Goal: Ask a question

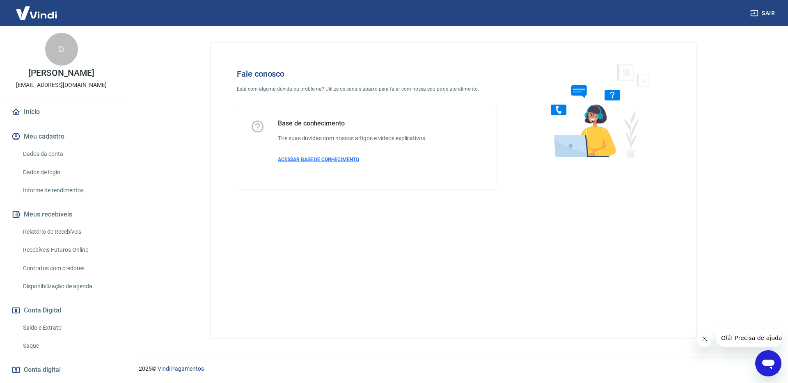
click at [331, 162] on span "ACESSAR BASE DE CONHECIMENTO" at bounding box center [318, 160] width 81 height 6
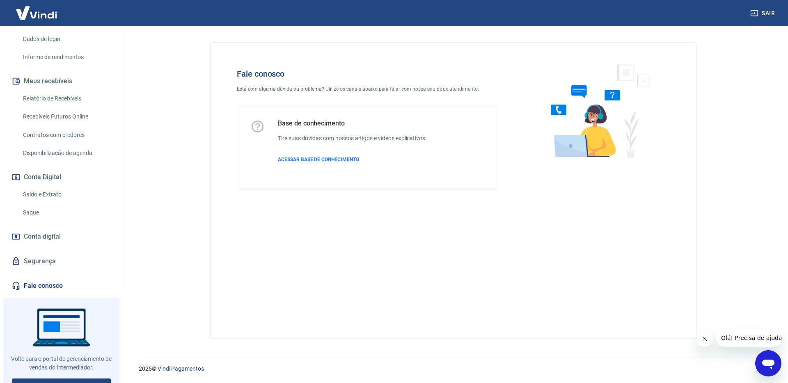
scroll to position [147, 0]
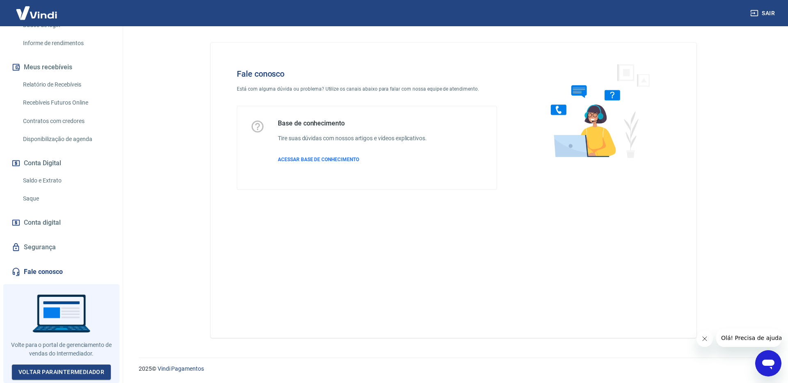
click at [768, 363] on icon "Abrir janela de mensagens" at bounding box center [768, 365] width 12 height 10
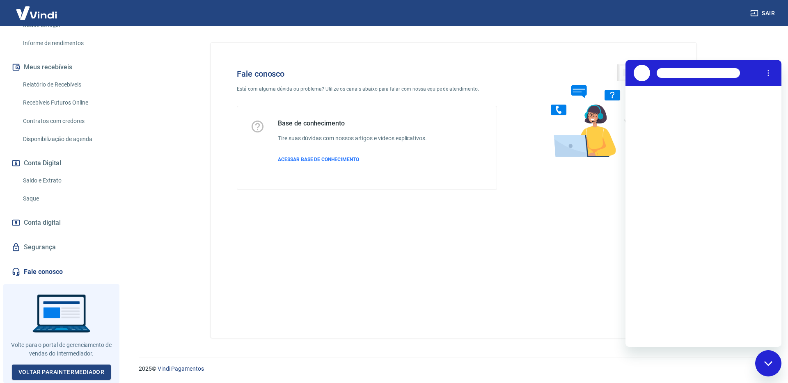
scroll to position [0, 0]
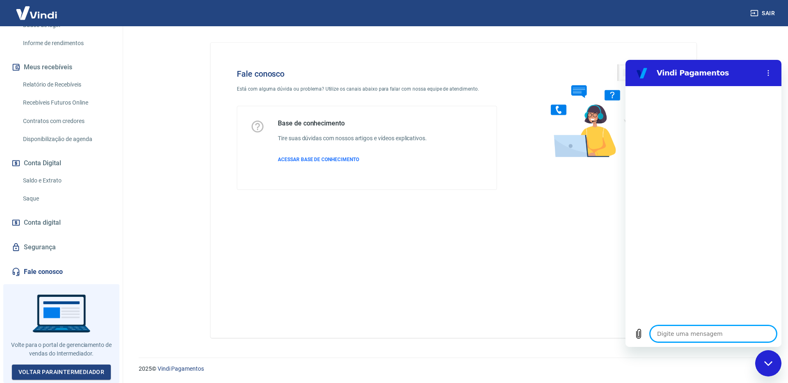
click at [715, 333] on textarea at bounding box center [713, 334] width 126 height 16
type textarea "R"
type textarea "x"
type textarea "Re"
type textarea "x"
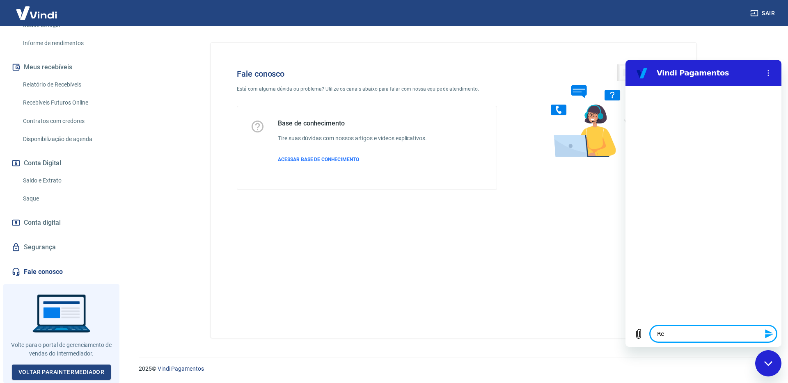
type textarea "Rea"
type textarea "x"
type textarea "Real"
type textarea "x"
type textarea "Reali"
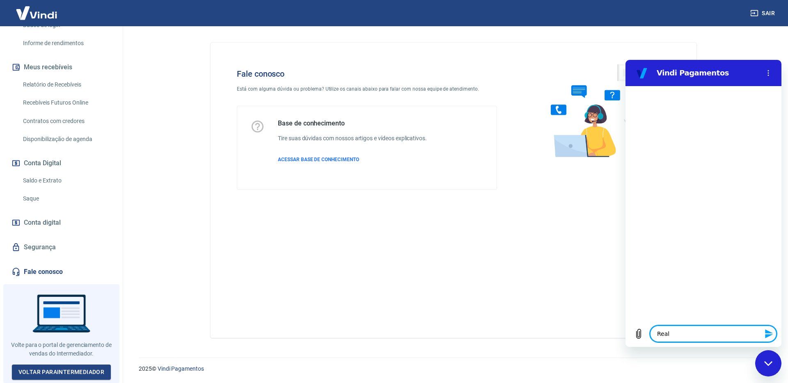
type textarea "x"
type textarea "Realiz"
type textarea "x"
type textarea "Realize"
type textarea "x"
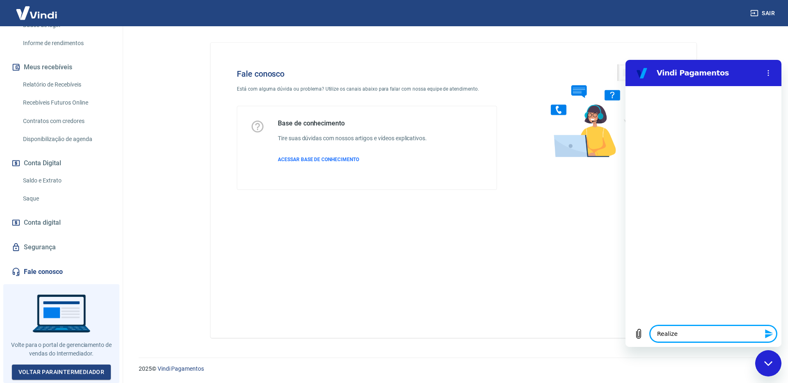
type textarea "Realizei"
type textarea "x"
type textarea "Realizei"
type textarea "x"
type textarea "Realizei o"
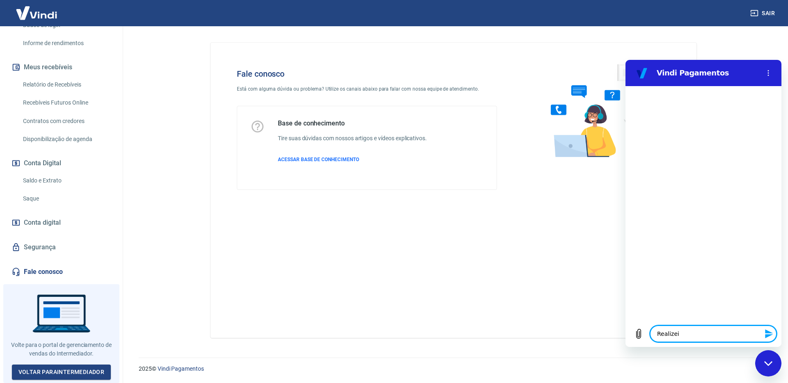
type textarea "x"
type textarea "Realizei o"
type textarea "x"
type textarea "Realizei o p"
type textarea "x"
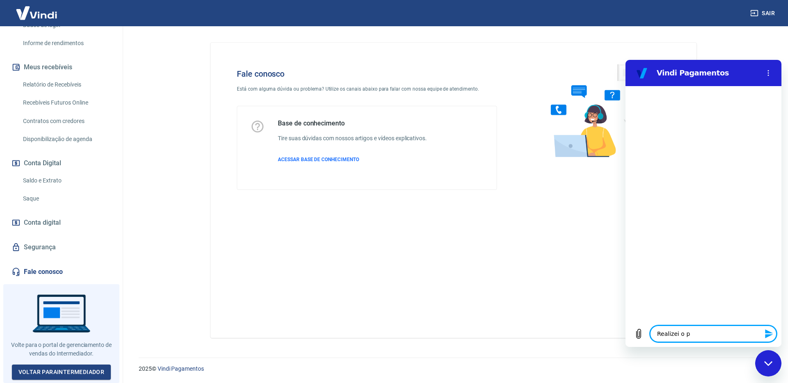
type textarea "Realizei o pa"
type textarea "x"
type textarea "Realizei o pag"
type textarea "x"
type textarea "Realizei o paga"
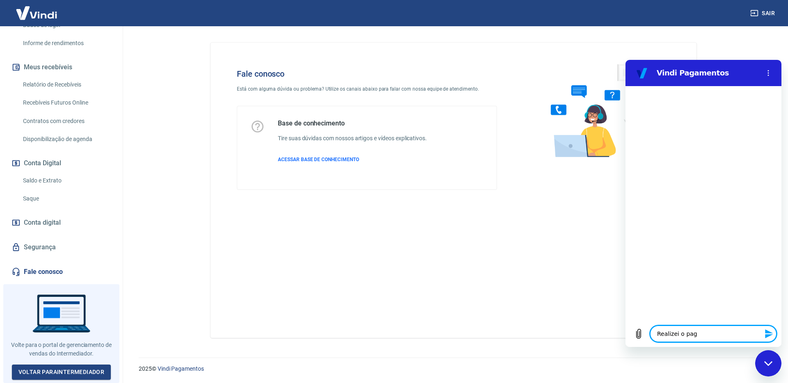
type textarea "x"
type textarea "Realizei o pagam"
type textarea "x"
type textarea "Realizei o pagame"
type textarea "x"
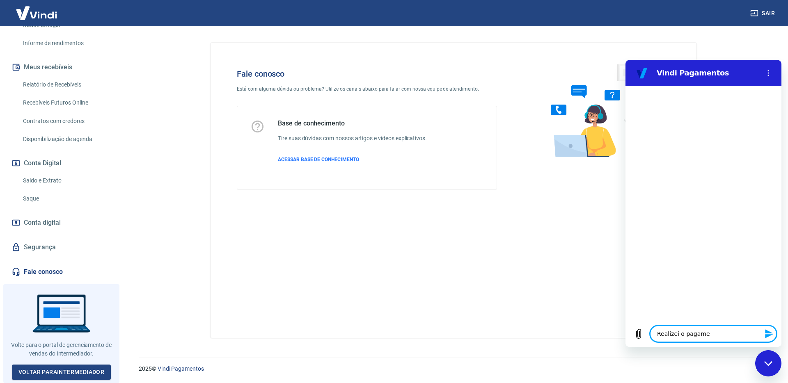
type textarea "Realizei o pagamen"
type textarea "x"
type textarea "Realizei o pagament"
type textarea "x"
type textarea "Realizei o pagamento"
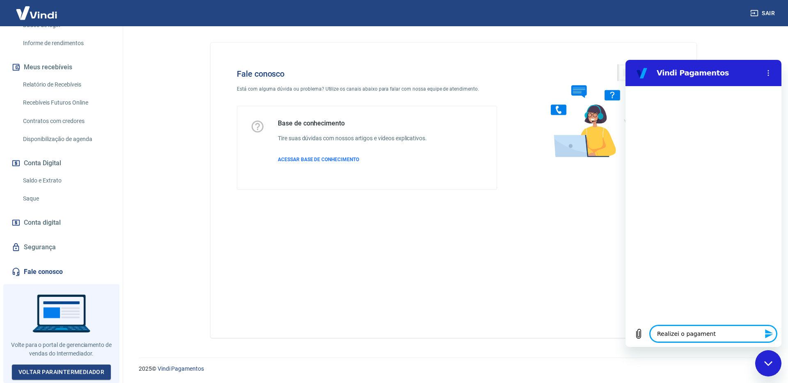
type textarea "x"
type textarea "Realizei o pagamento"
type textarea "x"
type textarea "Realizei o pagamento do"
type textarea "x"
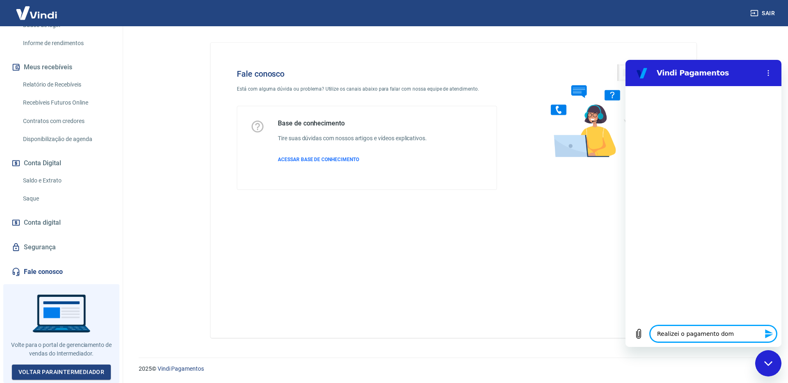
type textarea "Realizei o pagamento dome"
type textarea "x"
type textarea "Realizei o pagamento dom"
type textarea "x"
type textarea "Realizei o pagamento do"
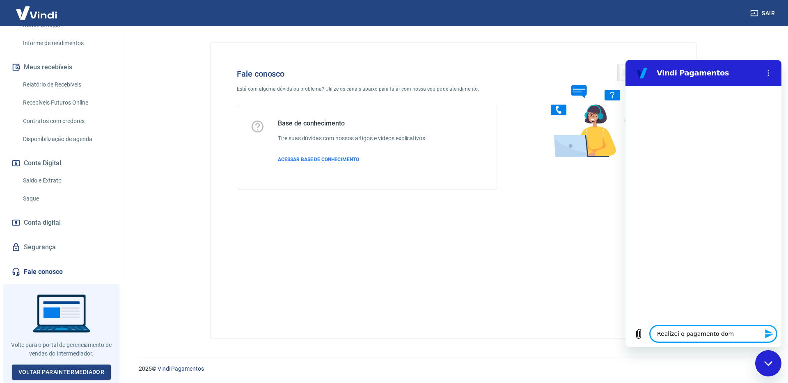
type textarea "x"
type textarea "Realizei o pagamento do"
type textarea "x"
type textarea "Realizei o pagamento do m"
type textarea "x"
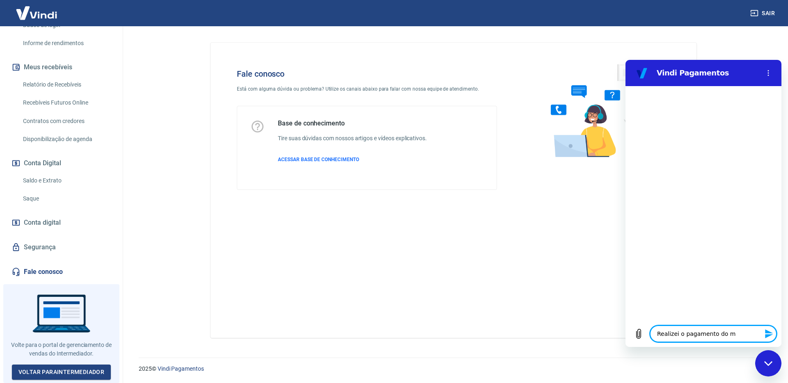
type textarea "Realizei o pagamento do me"
type textarea "x"
type textarea "Realizei o pagamento do meu"
type textarea "x"
type textarea "Realizei o pagamento do meu"
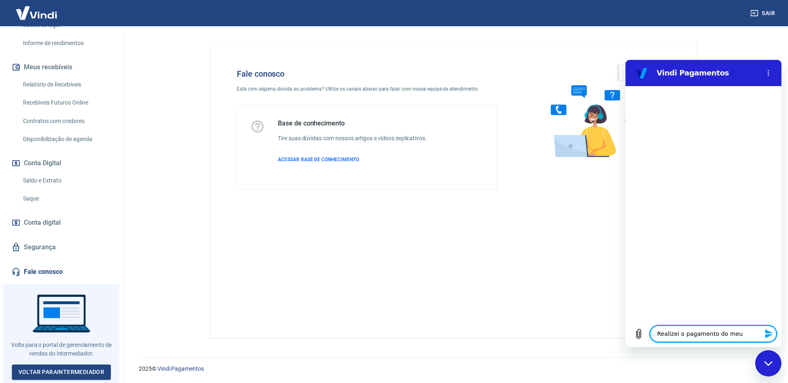
type textarea "x"
type textarea "Realizei o pagamento do meu p"
type textarea "x"
type textarea "Realizei o pagamento do meu pl"
type textarea "x"
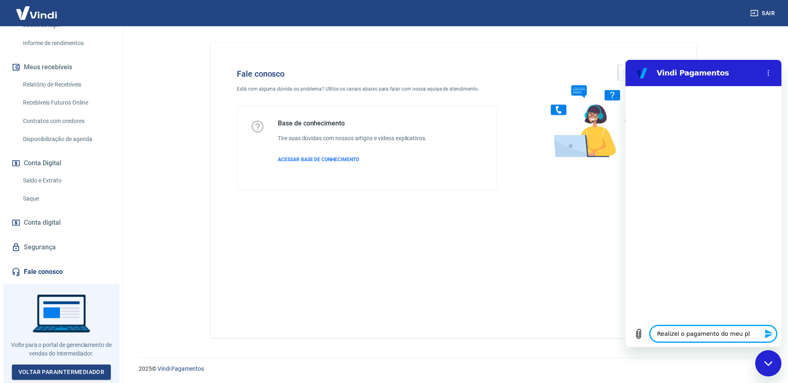
type textarea "Realizei o pagamento do meu pla"
type textarea "x"
type textarea "Realizei o pagamento do meu plan"
type textarea "x"
type textarea "Realizei o pagamento do meu plano"
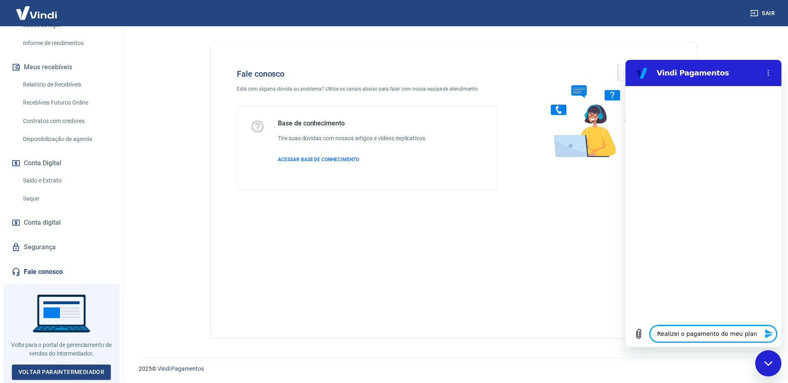
type textarea "x"
type textarea "Realizei o pagamento do meu plano"
type textarea "x"
type textarea "Realizei o pagamento do meu plano a"
type textarea "x"
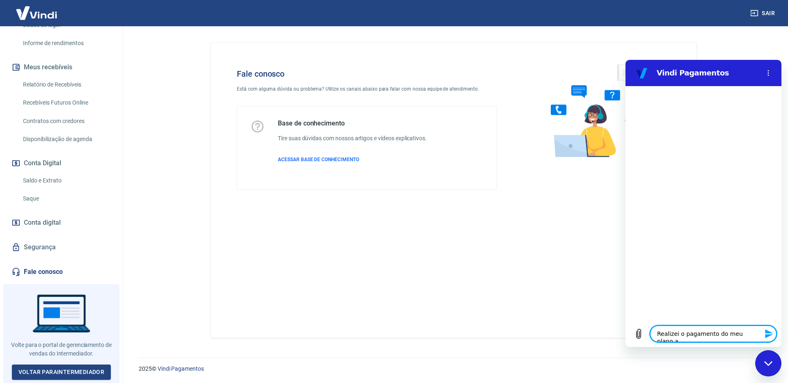
type textarea "Realizei o pagamento do meu plano an"
type textarea "x"
type textarea "Realizei o pagamento do meu plano anu"
type textarea "x"
type textarea "Realizei o pagamento do meu plano anua"
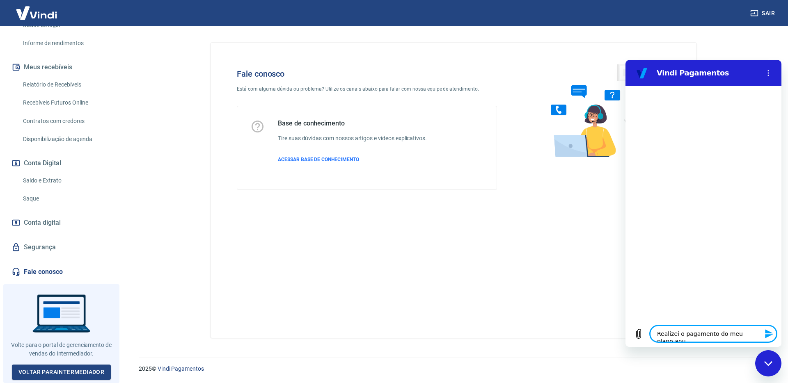
type textarea "x"
type textarea "Realizei o pagamento do meu plano anual"
type textarea "x"
type textarea "Realizei o pagamento do meu plano anual"
type textarea "x"
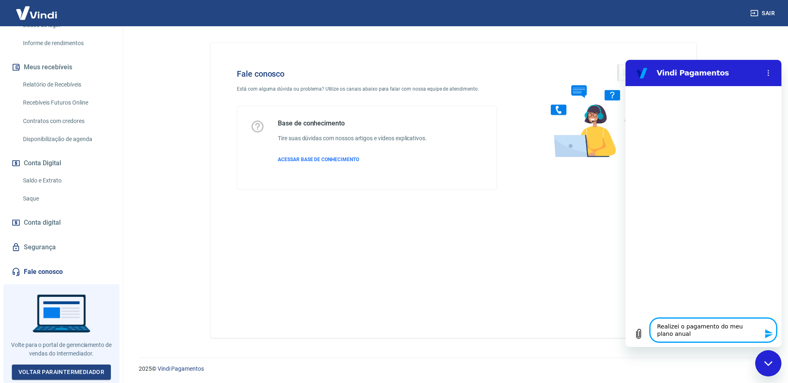
type textarea "Realizei o pagamento do meu plano anual e"
type textarea "x"
type textarea "Realizei o pagamento do meu plano anual e"
type textarea "x"
type textarea "Realizei o pagamento do meu plano anual e c"
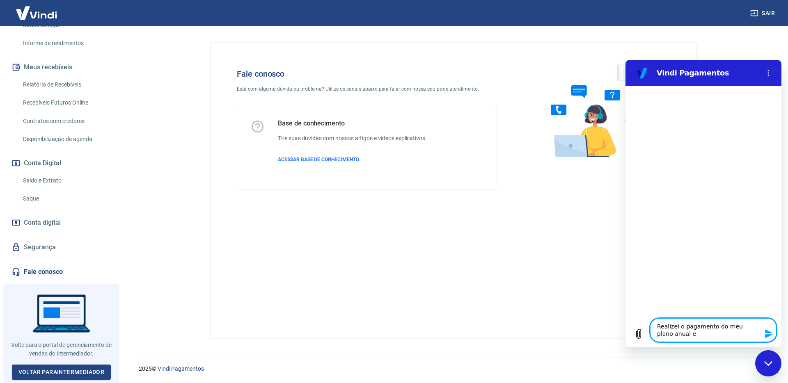
type textarea "x"
type textarea "Realizei o pagamento do meu plano anual e co"
type textarea "x"
type textarea "Realizei o pagamento do meu plano anual e c"
type textarea "x"
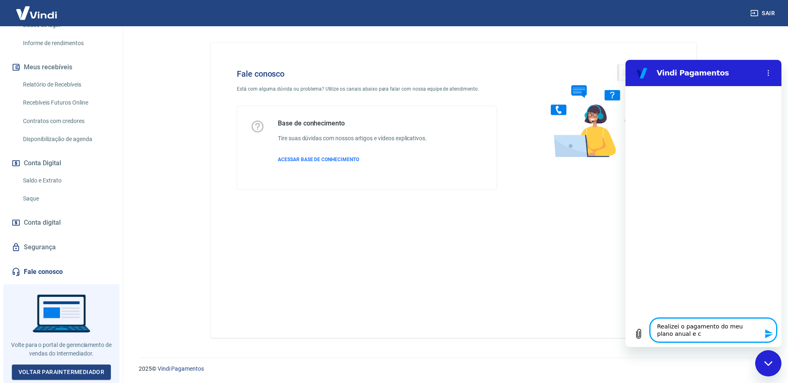
type textarea "Realizei o pagamento do meu plano anual e"
type textarea "x"
type textarea "Realizei o pagamento do meu plano anual e"
type textarea "x"
type textarea "Realizei o pagamento do meu plano anual"
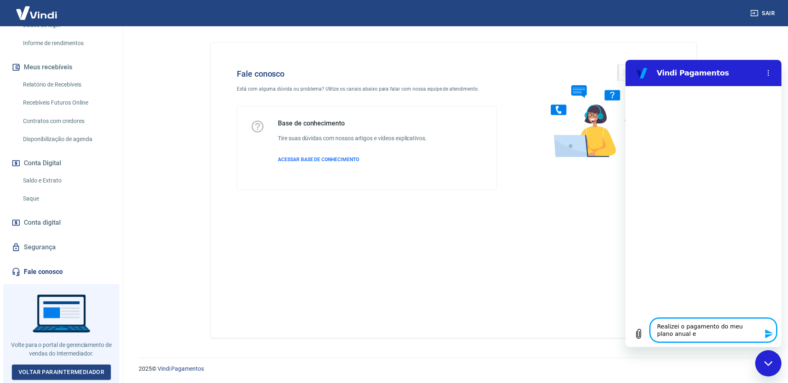
type textarea "x"
type textarea "Realizei o pagamento do meu plano anual d"
type textarea "x"
type textarea "Realizei o pagamento do meu plano anual di"
type textarea "x"
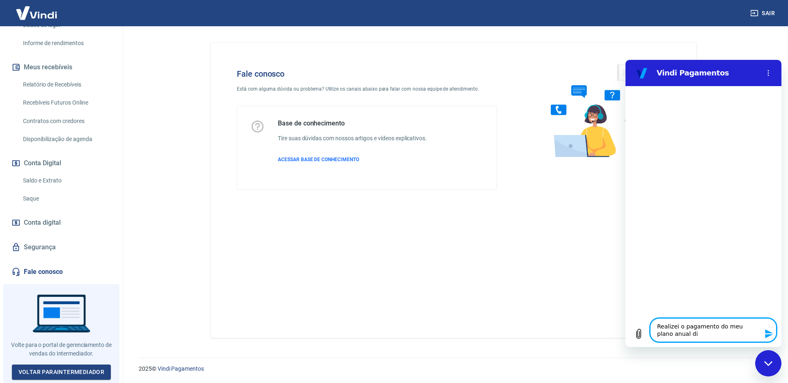
type textarea "Realizei o pagamento do meu plano anual dia"
type textarea "x"
type textarea "Realizei o pagamento do meu plano anual dia"
type textarea "x"
type textarea "Realizei o pagamento do meu plano anual dia 1"
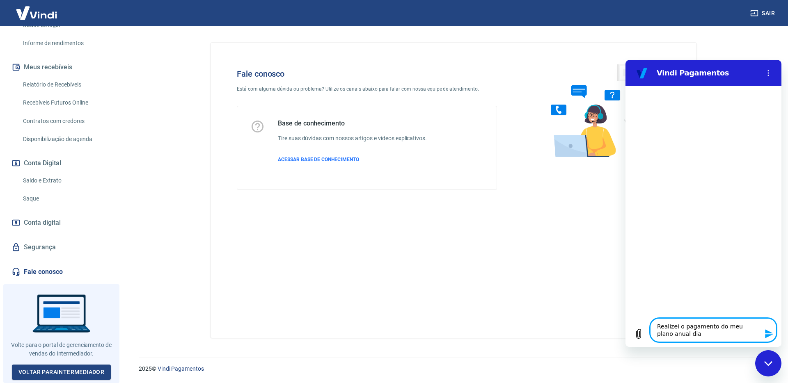
type textarea "x"
type textarea "Realizei o pagamento do meu plano anual dia 19"
type textarea "x"
type textarea "Realizei o pagamento do meu plano anual dia 19"
type textarea "x"
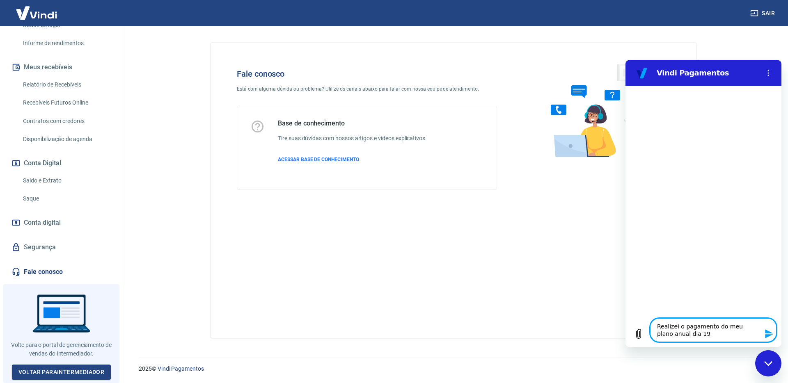
type textarea "Realizei o pagamento do meu plano anual dia 19 e"
type textarea "x"
type textarea "Realizei o pagamento do meu plano anual dia 19 e"
type textarea "x"
type textarea "Realizei o pagamento do meu plano anual dia 19 e c"
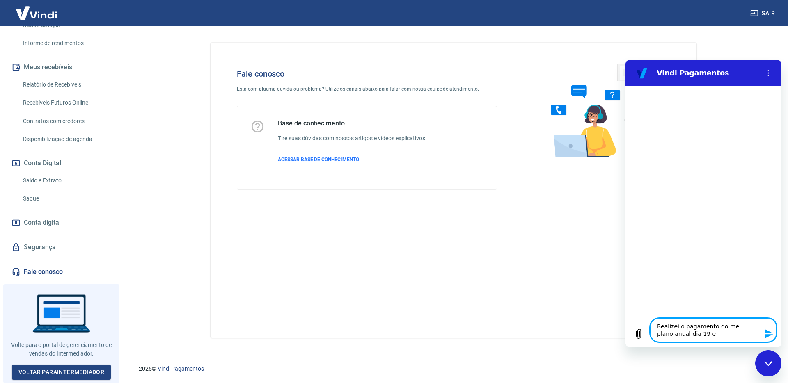
type textarea "x"
type textarea "Realizei o pagamento do meu plano anual dia 19 e co"
type textarea "x"
type textarea "Realizei o pagamento do meu plano anual dia 19 e con"
type textarea "x"
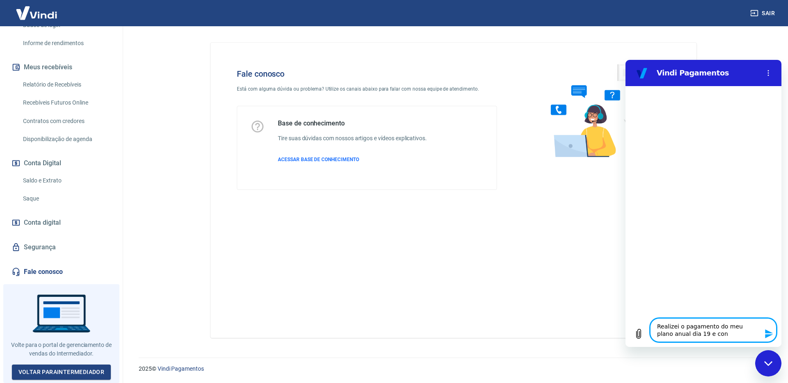
type textarea "Realizei o pagamento do meu plano anual dia 19 e cont"
type textarea "x"
type textarea "Realizei o pagamento do meu plano anual dia 19 e conti"
type textarea "x"
type textarea "Realizei o pagamento do meu plano anual dia 19 e contin"
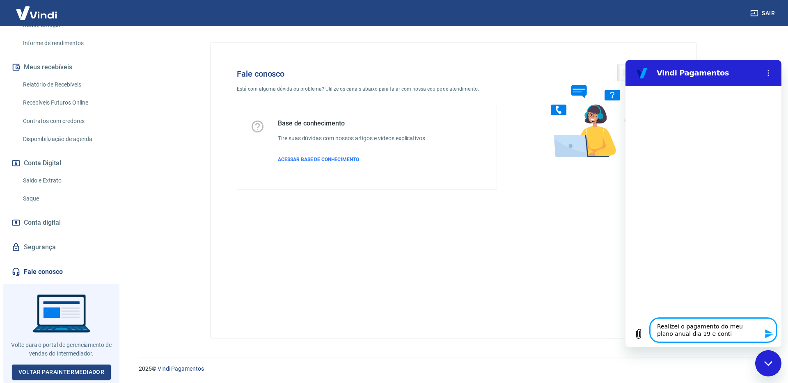
type textarea "x"
type textarea "Realizei o pagamento do meu plano anual dia 19 e continu"
type textarea "x"
type textarea "Realizei o pagamento do meu plano anual dia 19 e continuo"
type textarea "x"
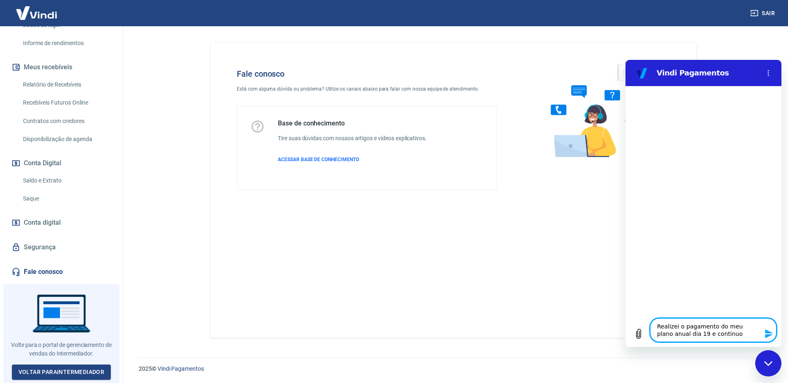
type textarea "Realizei o pagamento do meu plano anual dia 19 e continuo"
type textarea "x"
type textarea "Realizei o pagamento do meu plano anual dia 19 e continuo r"
type textarea "x"
type textarea "Realizei o pagamento do meu plano anual dia 19 e continuo re"
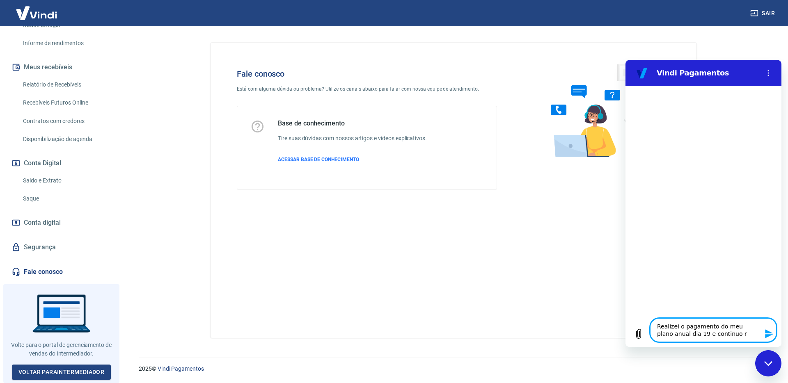
type textarea "x"
type textarea "Realizei o pagamento do meu plano anual dia 19 e continuo rec"
type textarea "x"
type textarea "Realizei o pagamento do meu plano anual dia 19 e continuo rece"
type textarea "x"
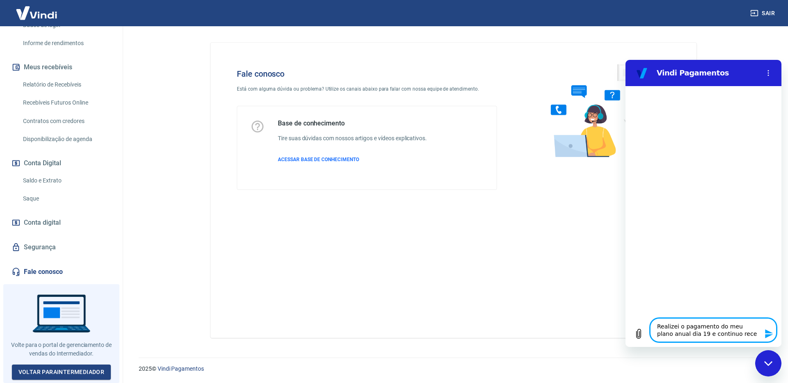
type textarea "Realizei o pagamento do meu plano anual dia 19 e continuo receb"
type textarea "x"
type textarea "Realizei o pagamento do meu plano anual dia 19 e continuo recebd"
type textarea "x"
type textarea "Realizei o pagamento do meu plano anual dia 19 e continuo recebdn"
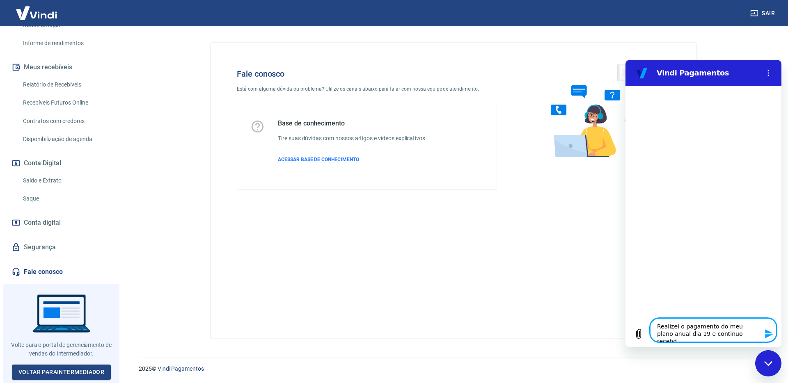
type textarea "x"
type textarea "Realizei o pagamento do meu plano anual dia 19 e continuo recebdno"
type textarea "x"
type textarea "Realizei o pagamento do meu plano anual dia 19 e continuo recebdno"
type textarea "x"
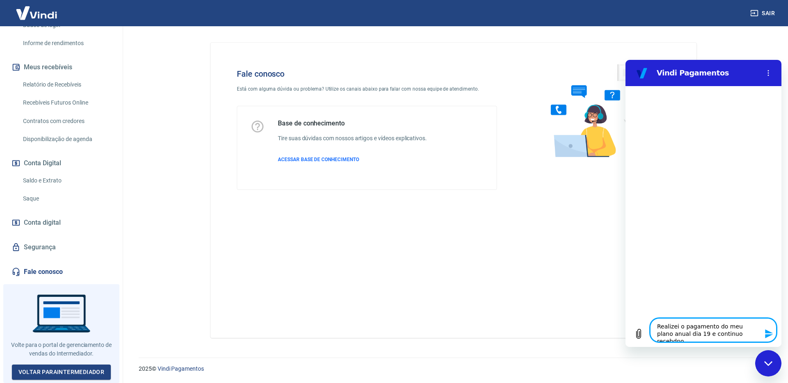
type textarea "Realizei o pagamento do meu plano anual dia 19 e continuo recebdno a"
type textarea "x"
type textarea "Realizei o pagamento do meu plano anual dia 19 e continuo recebdno a"
type textarea "x"
type textarea "Realizei o pagamento do meu plano anual dia 19 e continuo recebdno a"
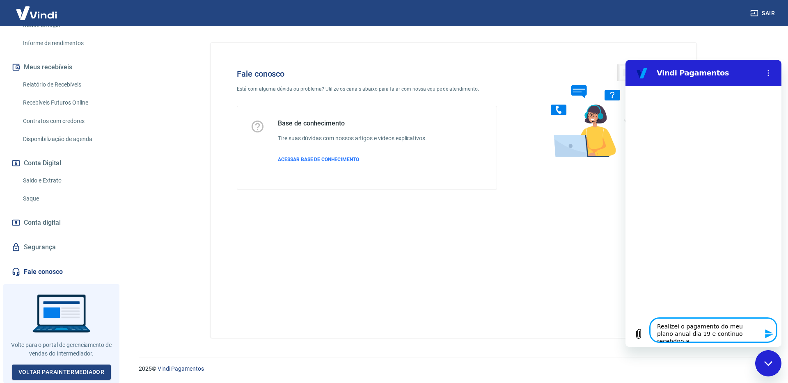
type textarea "x"
type textarea "Realizei o pagamento do meu plano anual dia 19 e continuo recebdno"
type textarea "x"
type textarea "Realizei o pagamento do meu plano anual dia 19 e continuo recebdno"
type textarea "x"
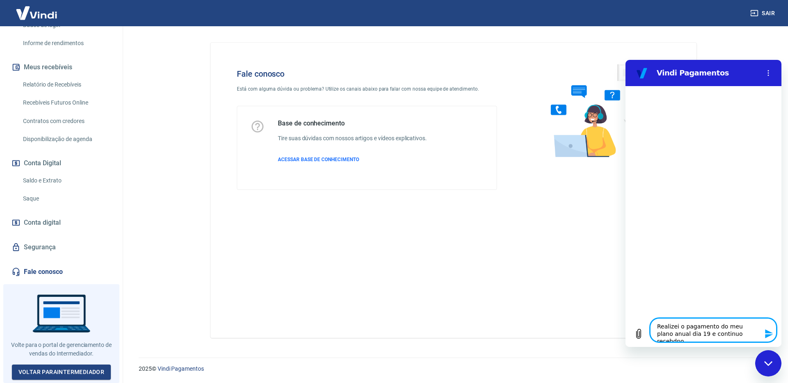
type textarea "Realizei o pagamento do meu plano anual dia 19 e continuo recebdn"
type textarea "x"
type textarea "Realizei o pagamento do meu plano anual dia 19 e continuo recebd"
type textarea "x"
type textarea "Realizei o pagamento do meu plano anual dia 19 e continuo receb"
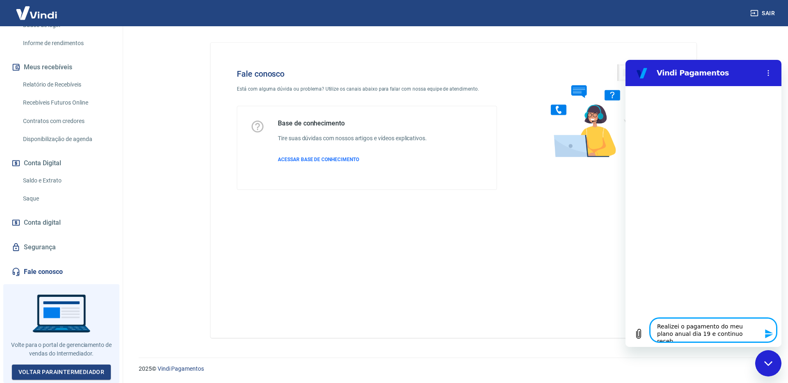
type textarea "x"
type textarea "Realizei o pagamento do meu plano anual dia 19 e continuo recebe"
type textarea "x"
type textarea "Realizei o pagamento do meu plano anual dia 19 e continuo receben"
type textarea "x"
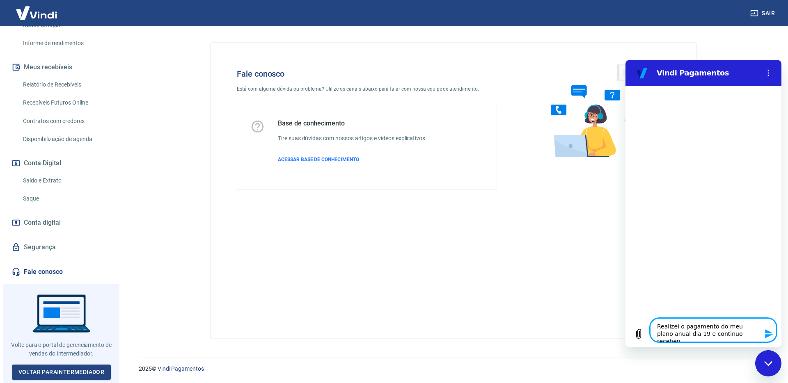
type textarea "Realizei o pagamento do meu plano anual dia 19 e continuo recebend"
type textarea "x"
type textarea "Realizei o pagamento do meu plano anual dia 19 e continuo recebendo"
type textarea "x"
type textarea "Realizei o pagamento do meu plano anual dia 19 e continuo recebendo"
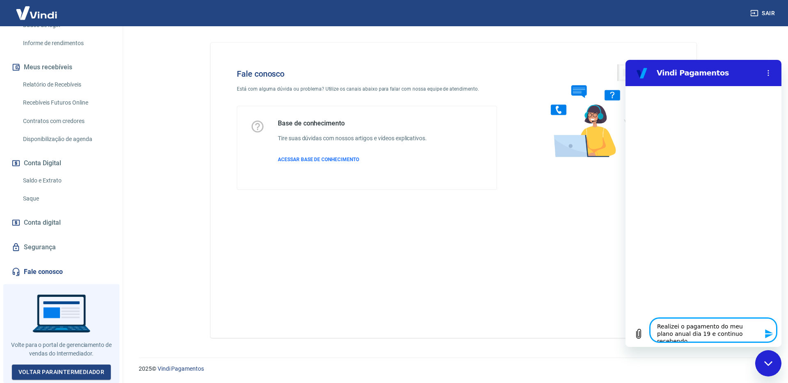
type textarea "x"
type textarea "Realizei o pagamento do meu plano anual dia 19 e continuo recebendo a"
type textarea "x"
type textarea "Realizei o pagamento do meu plano anual dia 19 e continuo recebendo a"
type textarea "x"
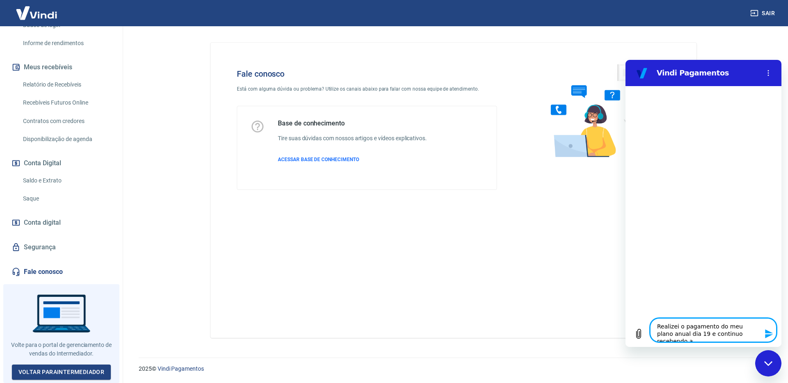
type textarea "Realizei o pagamento do meu plano anual dia 19 e continuo recebendo a c"
type textarea "x"
type textarea "Realizei o pagamento do meu plano anual dia 19 e continuo recebendo a co"
type textarea "x"
type textarea "Realizei o pagamento do meu plano anual dia 19 e continuo recebendo a cob"
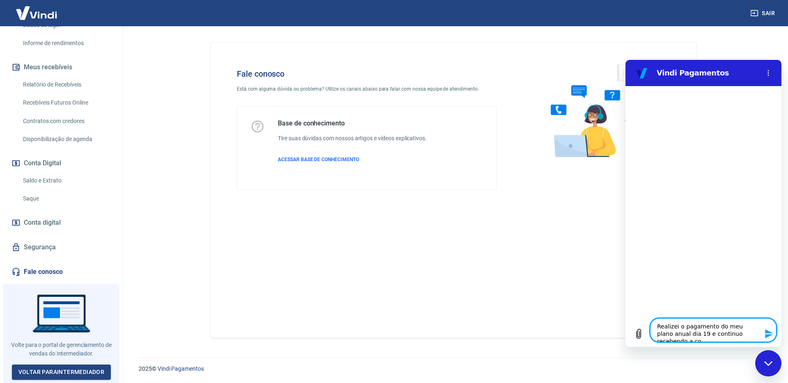
type textarea "x"
type textarea "Realizei o pagamento do meu plano anual dia 19 e continuo recebendo a cobr"
type textarea "x"
type textarea "Realizei o pagamento do meu plano anual dia 19 e continuo recebendo a cobra"
type textarea "x"
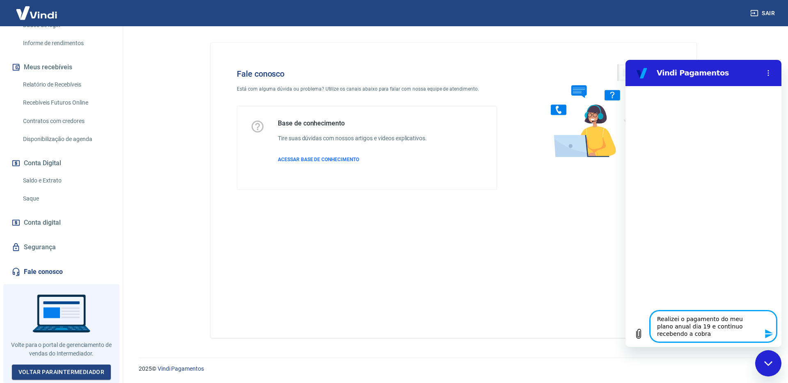
type textarea "Realizei o pagamento do meu plano anual dia 19 e continuo recebendo a cobran"
type textarea "x"
type textarea "Realizei o pagamento do meu plano anual dia 19 e continuo recebendo a cobranç"
type textarea "x"
type textarea "Realizei o pagamento do meu plano anual dia 19 e continuo recebendo a cobrança"
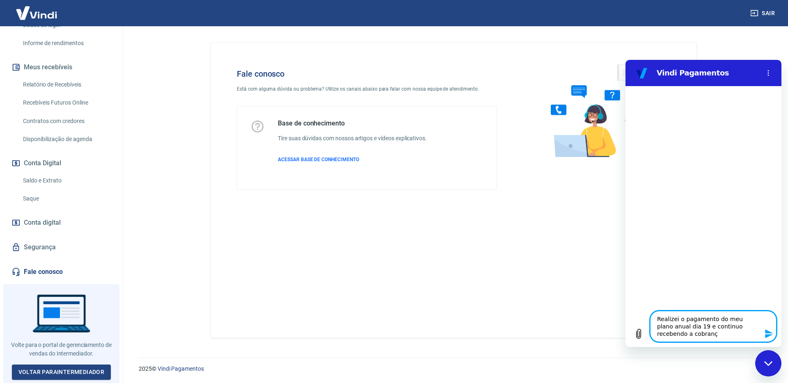
type textarea "x"
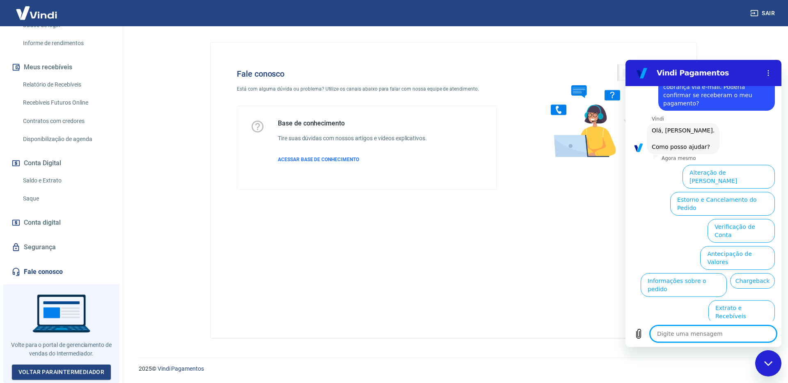
scroll to position [44, 0]
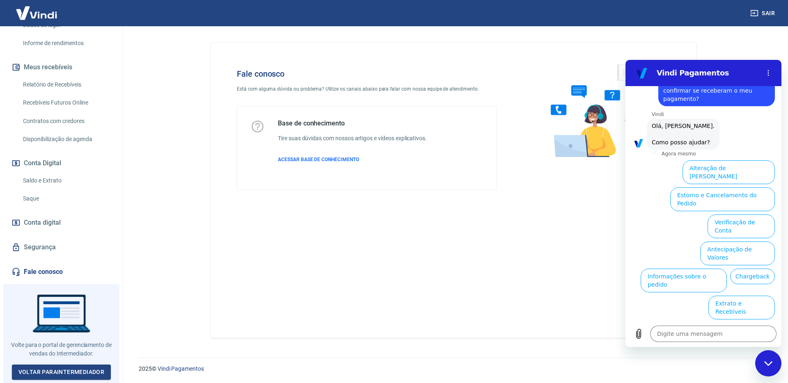
click at [706, 377] on button "Assinaturas e Faturas Tray" at bounding box center [734, 389] width 81 height 24
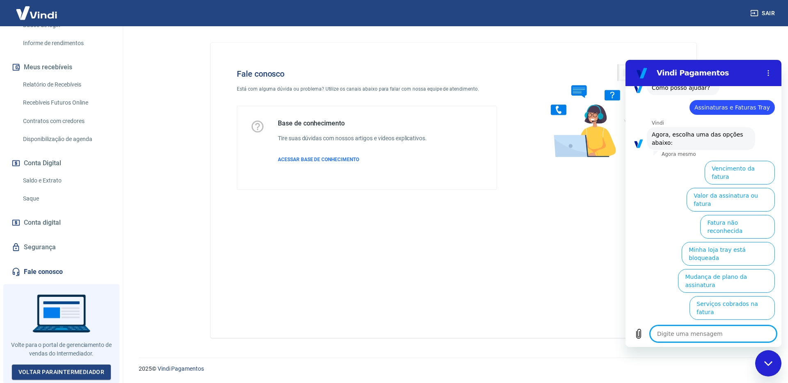
scroll to position [99, 0]
click at [730, 160] on button "Vencimento da fatura" at bounding box center [739, 172] width 70 height 24
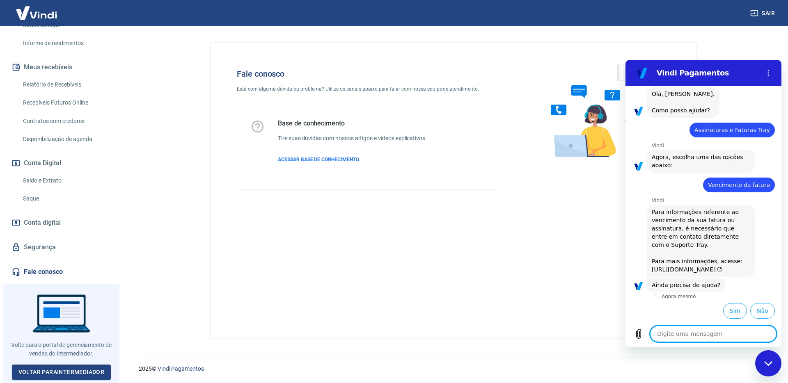
scroll to position [100, 0]
click at [710, 266] on link "[URL][DOMAIN_NAME]" at bounding box center [686, 269] width 70 height 7
